Goal: Find specific page/section: Find specific page/section

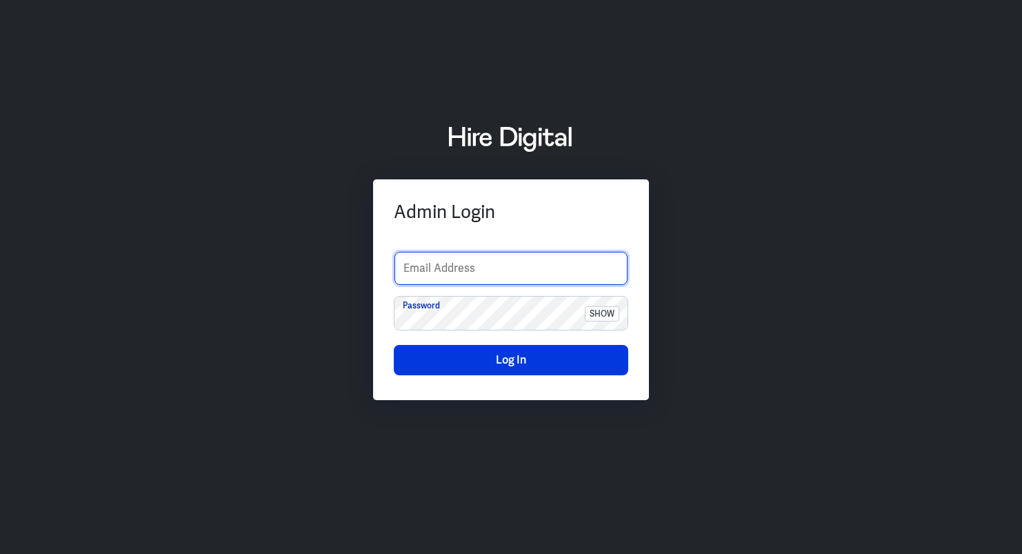
type input "[EMAIL_ADDRESS][PERSON_NAME][DOMAIN_NAME]"
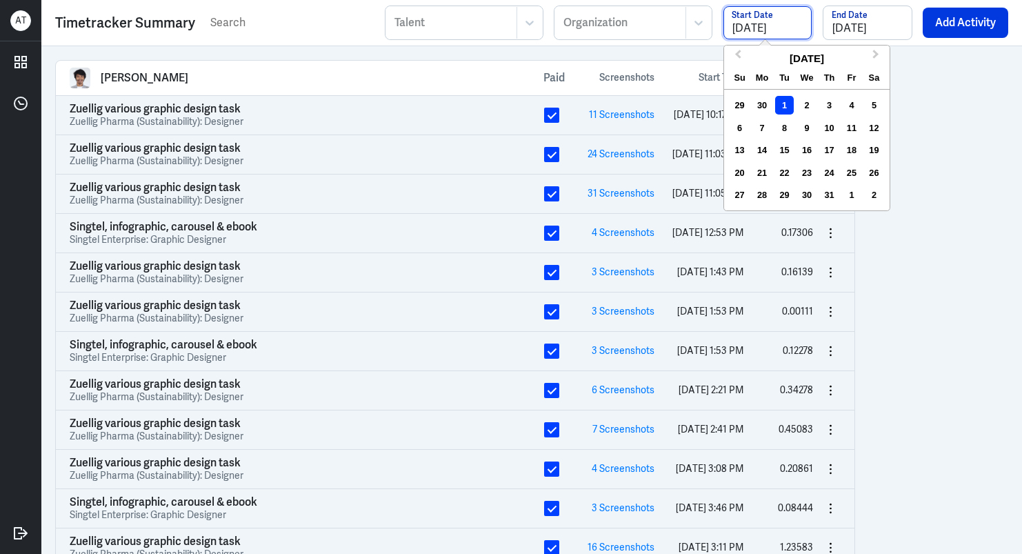
click at [794, 30] on input "[DATE]" at bounding box center [768, 22] width 88 height 33
click at [876, 55] on span "Next Month" at bounding box center [876, 57] width 0 height 21
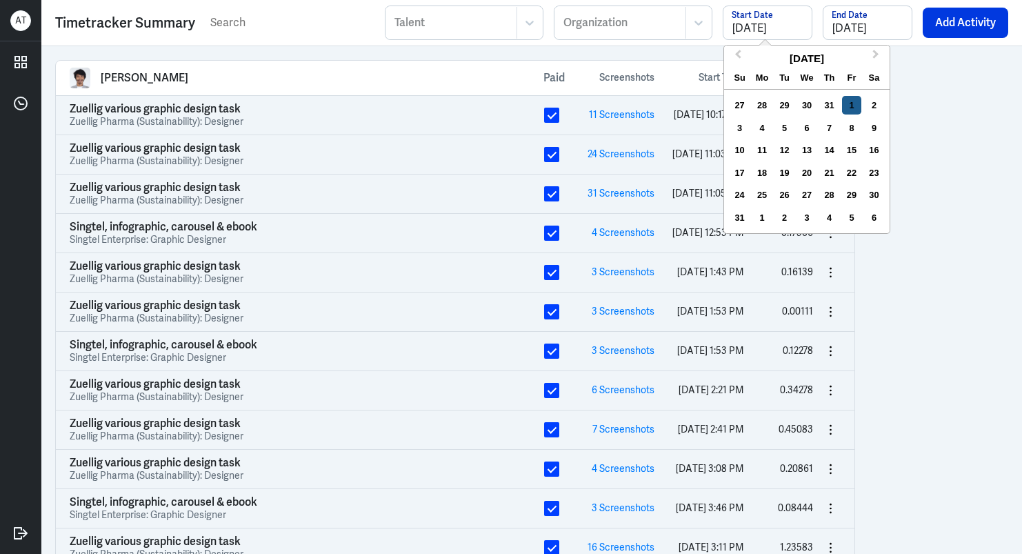
click at [851, 101] on div "1" at bounding box center [851, 105] width 19 height 19
type input "[DATE]"
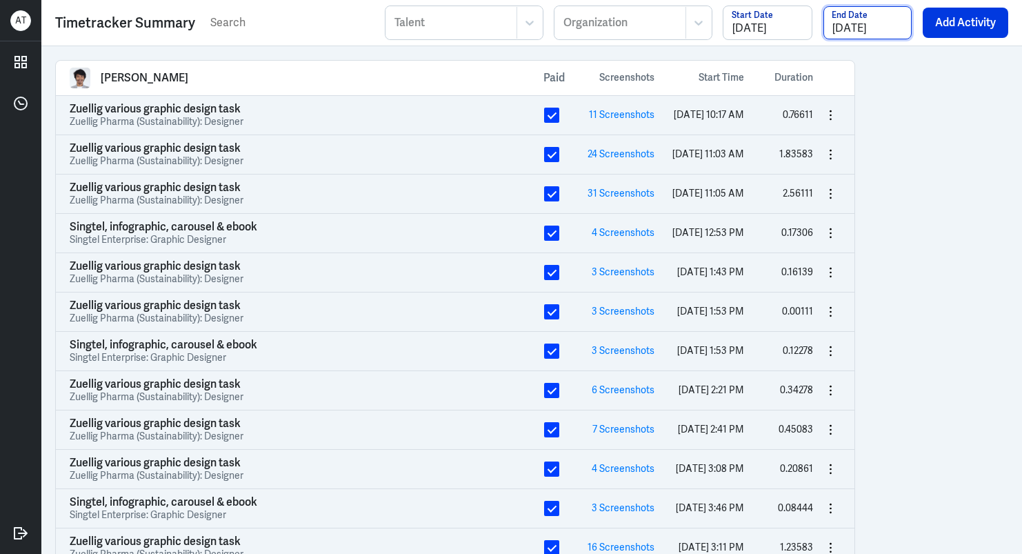
click at [878, 28] on input "[DATE]" at bounding box center [868, 22] width 88 height 33
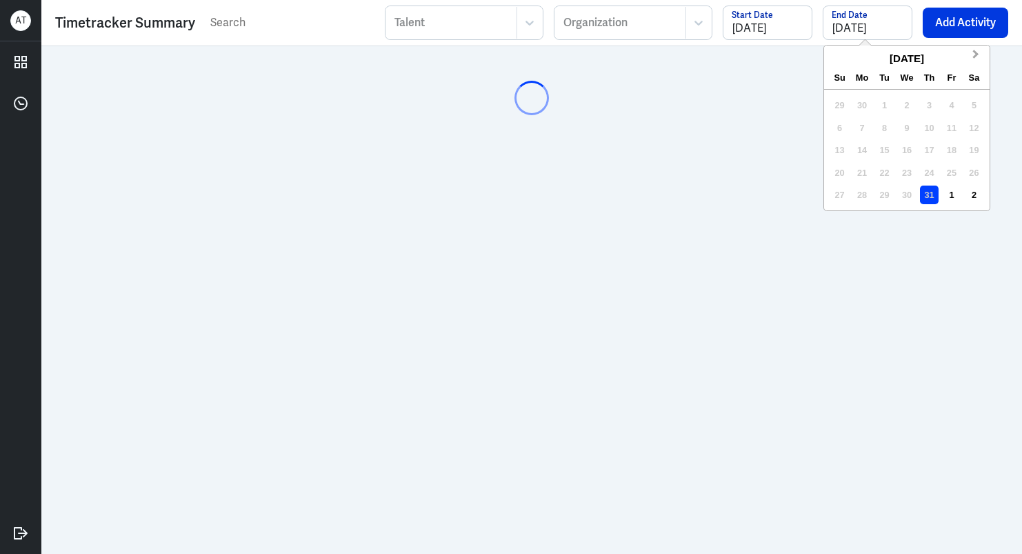
click at [976, 52] on span "Next Month" at bounding box center [976, 57] width 0 height 21
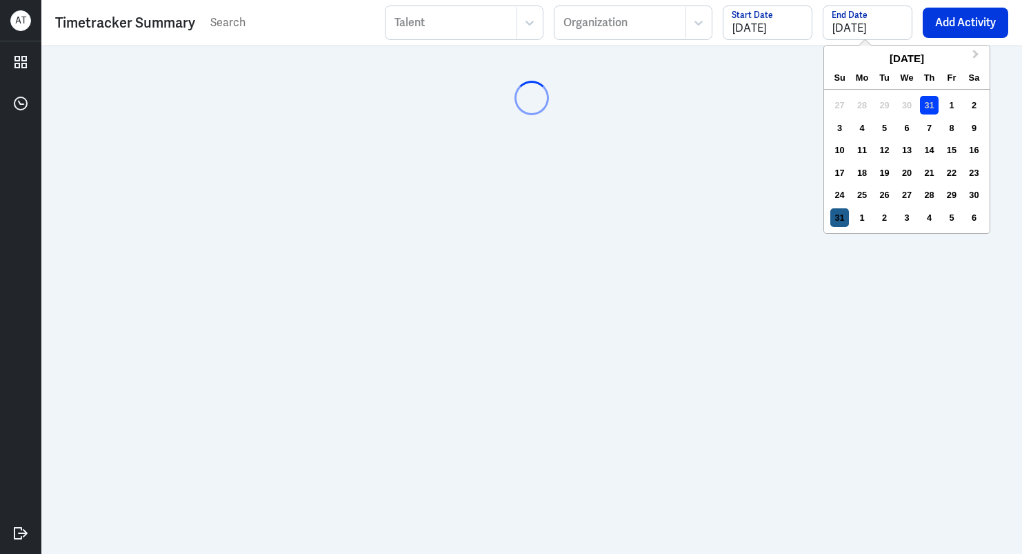
click at [835, 217] on div "31" at bounding box center [840, 217] width 19 height 19
type input "[DATE]"
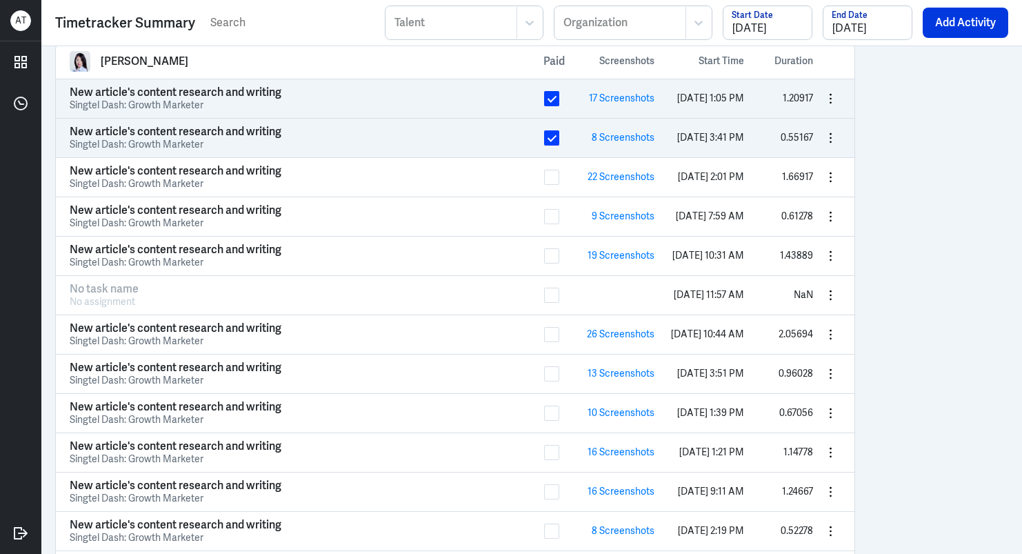
scroll to position [6557, 0]
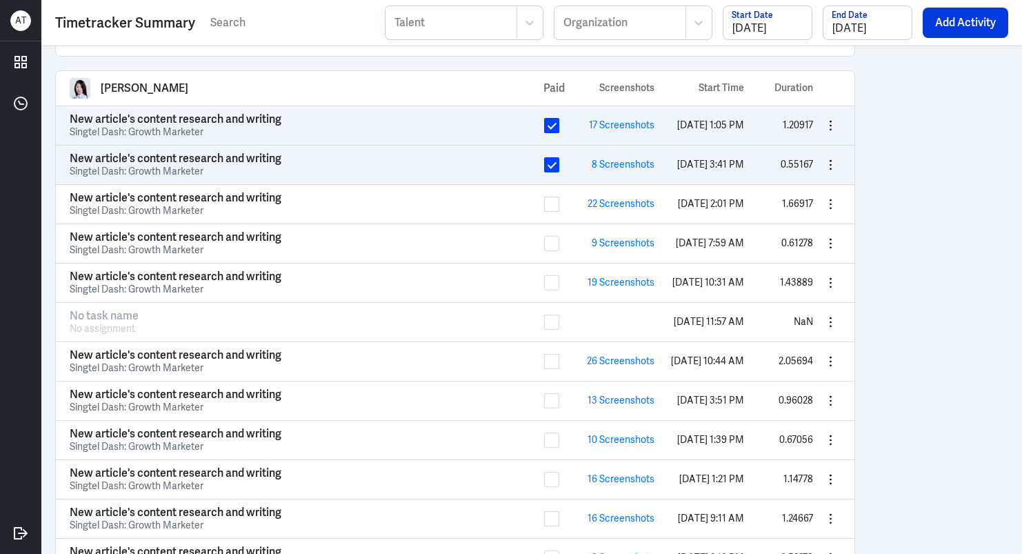
click at [462, 22] on div at bounding box center [451, 22] width 117 height 17
type input "lei"
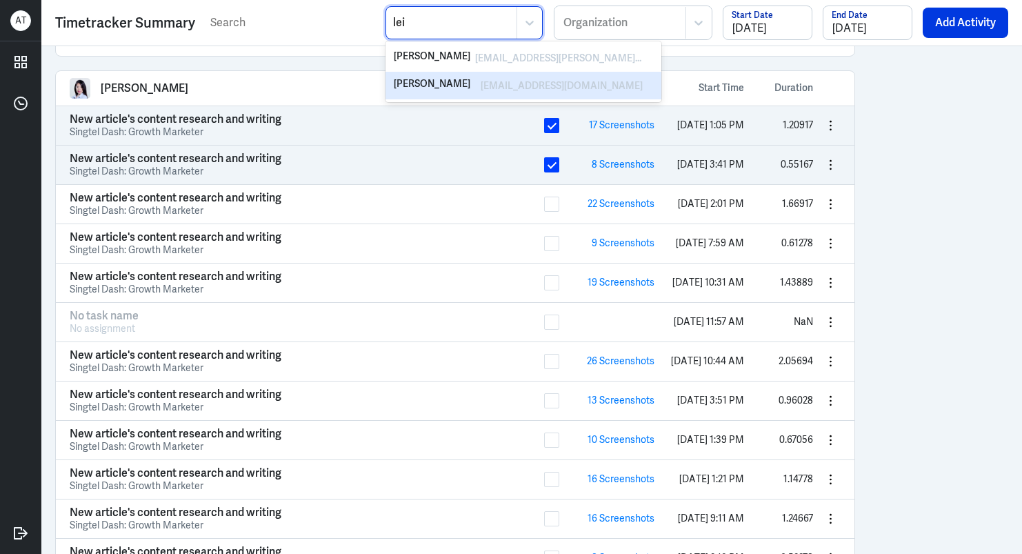
click at [455, 83] on div "[PERSON_NAME]" at bounding box center [433, 85] width 79 height 17
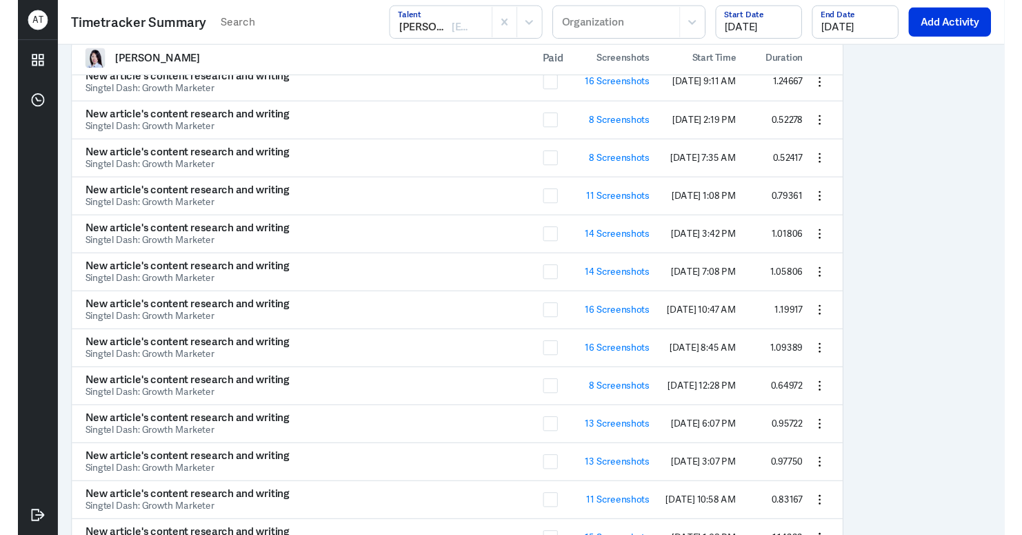
scroll to position [718, 0]
